Goal: Browse casually

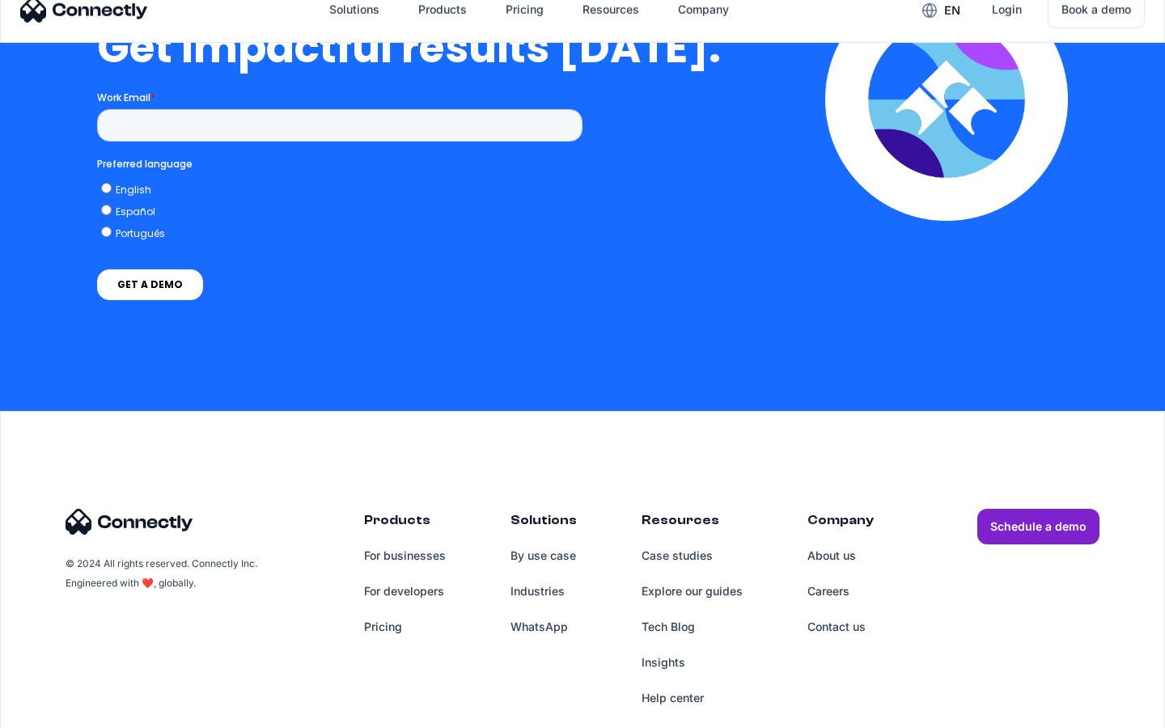
scroll to position [3536, 0]
